Goal: Check status: Check status

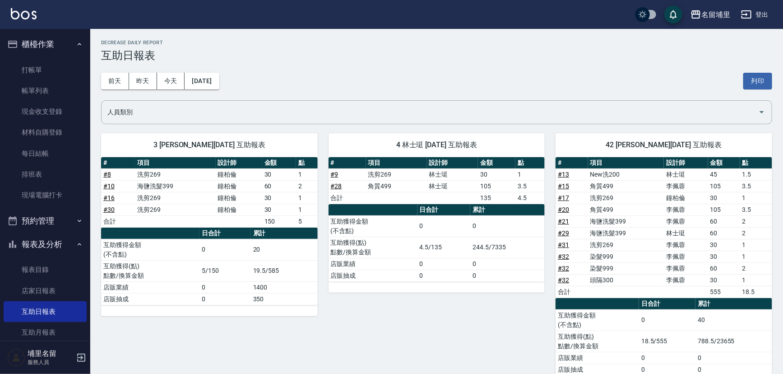
scroll to position [185, 0]
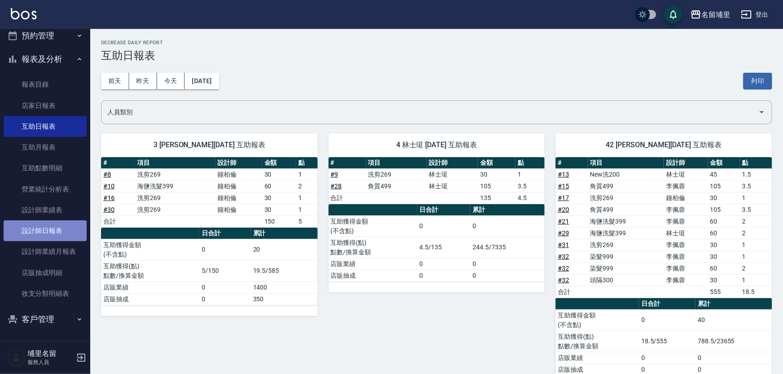
click at [55, 230] on link "設計師日報表" at bounding box center [45, 230] width 83 height 21
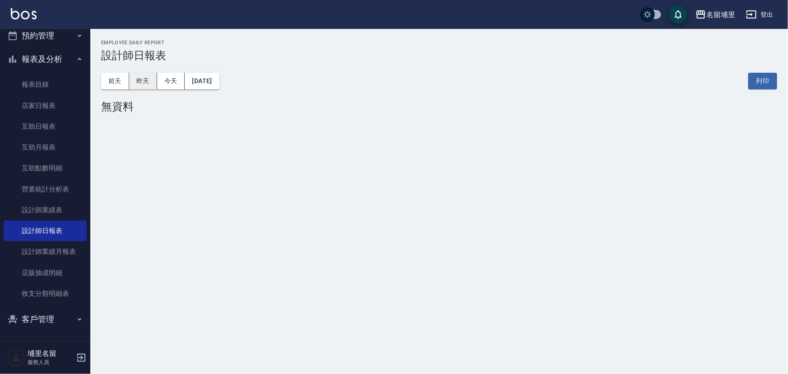
click at [150, 79] on button "昨天" at bounding box center [143, 81] width 28 height 17
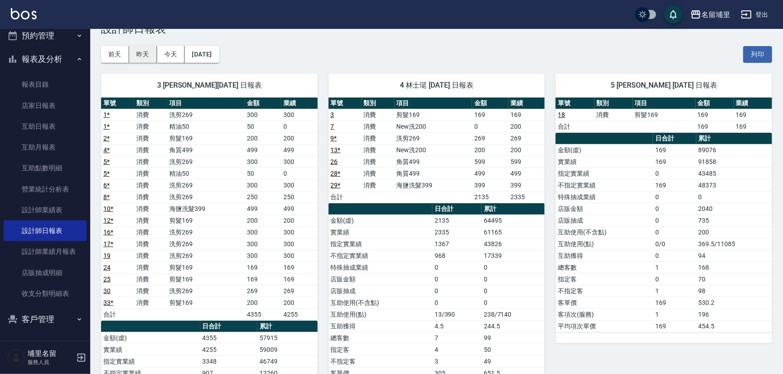
scroll to position [41, 0]
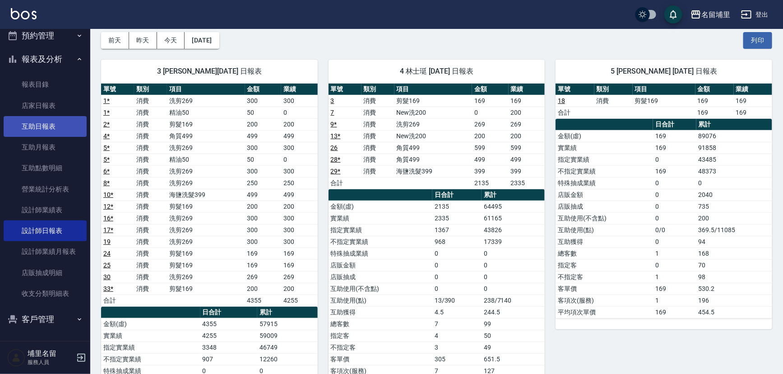
click at [50, 128] on link "互助日報表" at bounding box center [45, 126] width 83 height 21
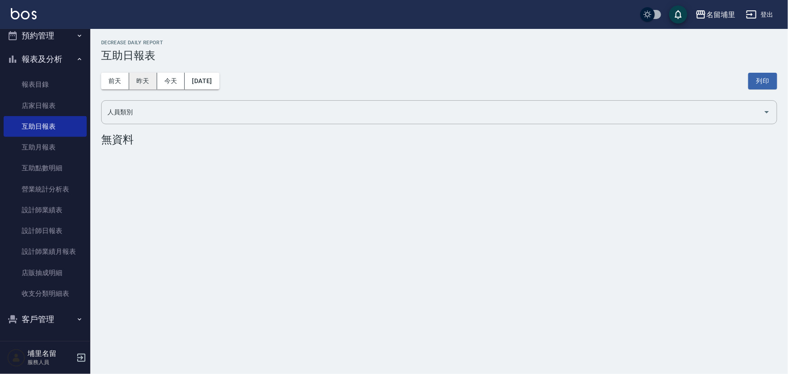
click at [131, 81] on button "昨天" at bounding box center [143, 81] width 28 height 17
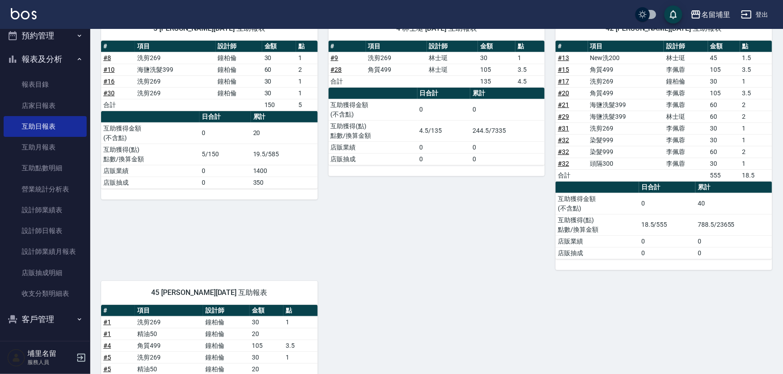
scroll to position [246, 0]
